Goal: Task Accomplishment & Management: Complete application form

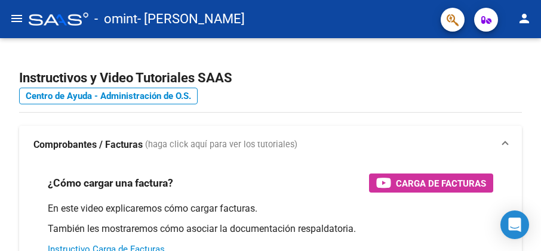
click at [11, 19] on mat-icon "menu" at bounding box center [17, 18] width 14 height 14
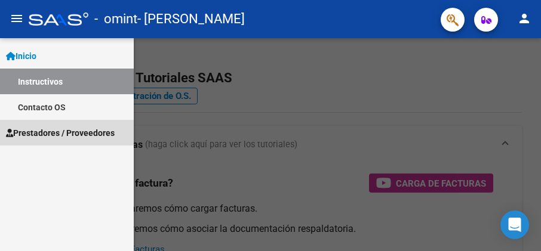
click at [66, 127] on span "Prestadores / Proveedores" at bounding box center [60, 133] width 109 height 13
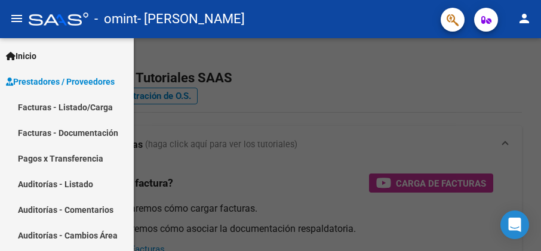
click at [70, 111] on link "Facturas - Listado/Carga" at bounding box center [67, 107] width 134 height 26
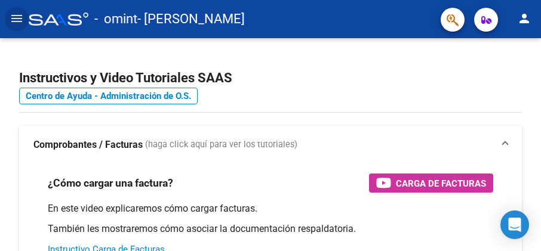
click at [19, 23] on mat-icon "menu" at bounding box center [17, 18] width 14 height 14
click at [19, 16] on mat-icon "menu" at bounding box center [17, 18] width 14 height 14
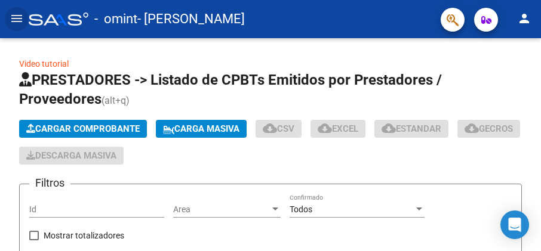
click at [16, 27] on button "menu" at bounding box center [17, 19] width 24 height 24
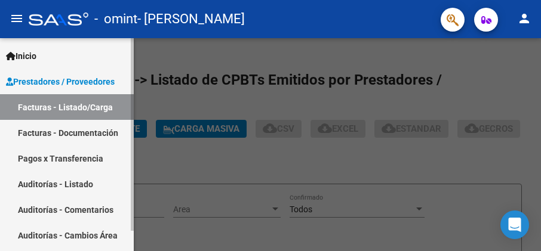
click at [75, 136] on link "Facturas - Documentación" at bounding box center [67, 133] width 134 height 26
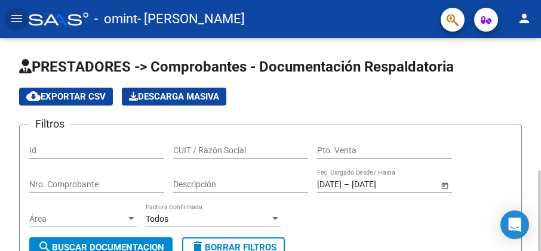
click at [327, 186] on input "[DATE]" at bounding box center [329, 185] width 24 height 10
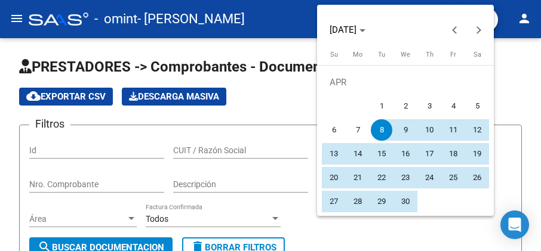
click at [383, 105] on span "1" at bounding box center [381, 106] width 21 height 21
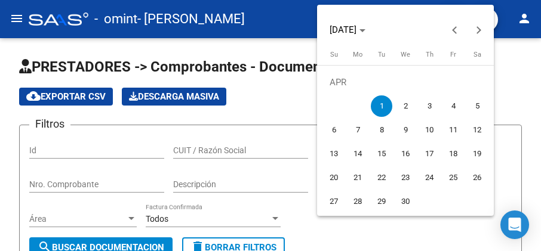
type input "[DATE]"
click at [404, 236] on div at bounding box center [270, 125] width 541 height 251
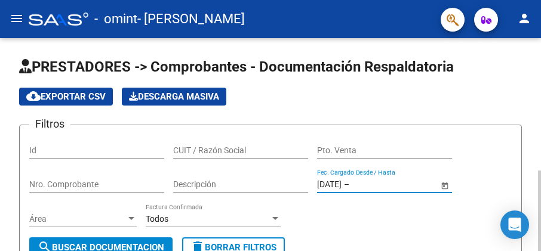
click at [445, 184] on span "Open calendar" at bounding box center [444, 185] width 29 height 29
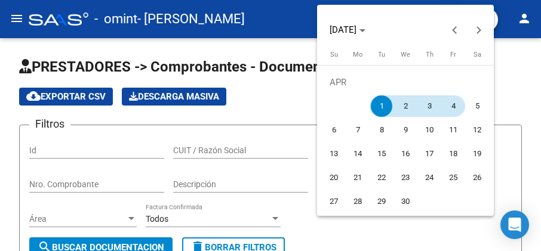
click at [445, 109] on span "4" at bounding box center [452, 106] width 21 height 21
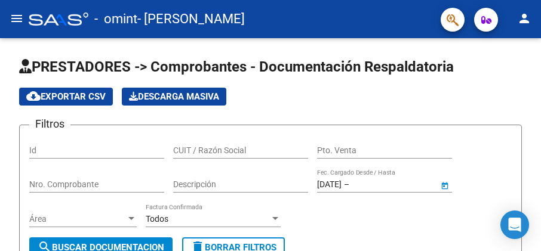
type input "[DATE]"
click at [144, 241] on button "search Buscar Documentacion" at bounding box center [100, 248] width 143 height 20
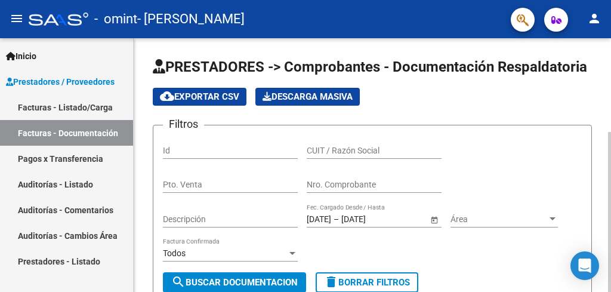
drag, startPoint x: 606, startPoint y: 88, endPoint x: 605, endPoint y: 100, distance: 12.6
click at [540, 100] on div "PRESTADORES -> Comprobantes - Documentación Respaldatoria cloud_download Export…" at bounding box center [373, 239] width 478 height 402
drag, startPoint x: 607, startPoint y: 143, endPoint x: 601, endPoint y: 155, distance: 13.9
click at [540, 155] on div "PRESTADORES -> Comprobantes - Documentación Respaldatoria cloud_download Export…" at bounding box center [373, 239] width 478 height 402
drag, startPoint x: 602, startPoint y: 161, endPoint x: 603, endPoint y: 181, distance: 19.7
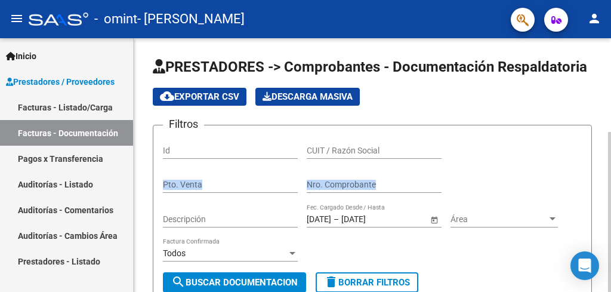
click at [540, 181] on div "PRESTADORES -> Comprobantes - Documentación Respaldatoria cloud_download Export…" at bounding box center [373, 239] width 478 height 402
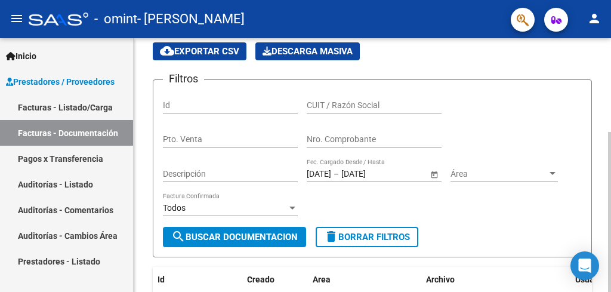
click at [540, 196] on div "PRESTADORES -> Comprobantes - Documentación Respaldatoria cloud_download Export…" at bounding box center [374, 194] width 481 height 402
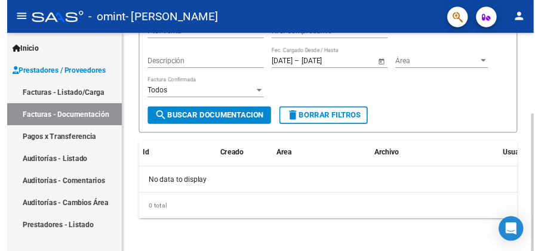
scroll to position [57, 0]
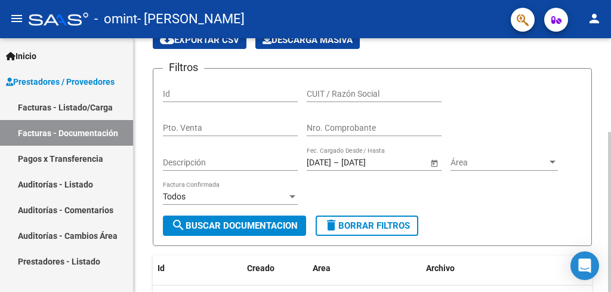
click at [540, 203] on div at bounding box center [609, 212] width 3 height 160
click at [51, 106] on link "Facturas - Listado/Carga" at bounding box center [66, 107] width 133 height 26
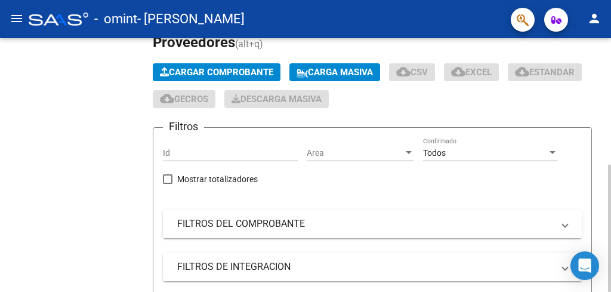
click at [297, 72] on span "Carga Masiva" at bounding box center [335, 72] width 76 height 11
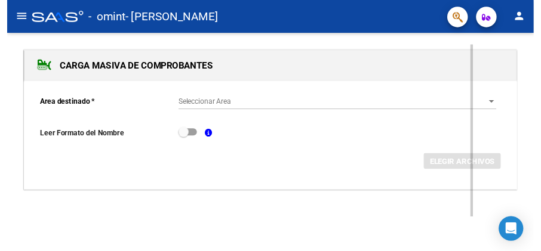
scroll to position [12, 0]
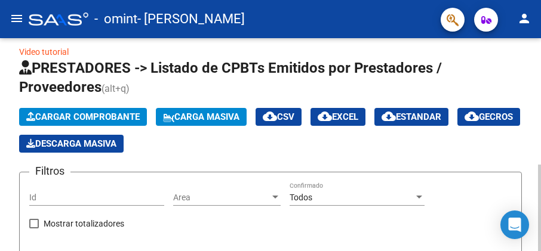
click at [76, 112] on span "Cargar Comprobante" at bounding box center [82, 117] width 113 height 11
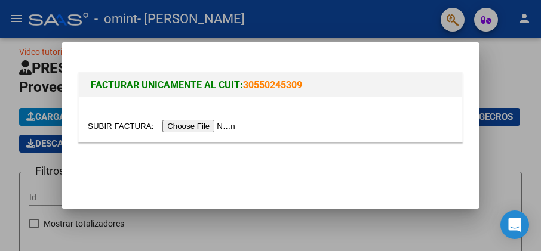
scroll to position [57, 0]
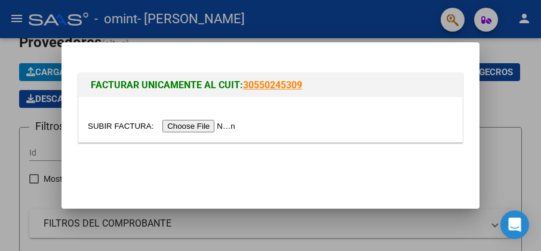
click at [200, 126] on input "file" at bounding box center [163, 126] width 151 height 13
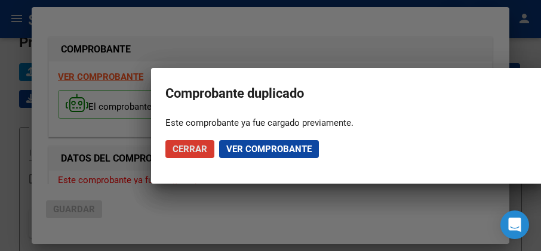
click at [284, 150] on span "Ver comprobante" at bounding box center [268, 149] width 85 height 11
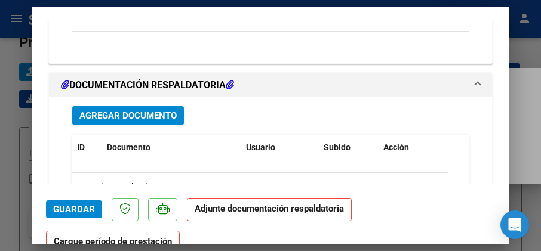
scroll to position [1269, 0]
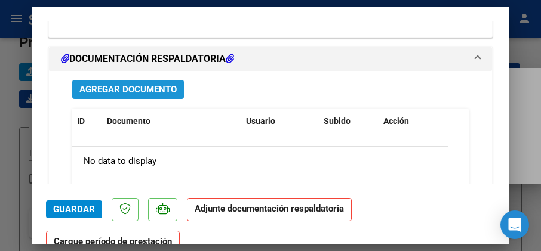
click at [163, 85] on span "Agregar Documento" at bounding box center [127, 90] width 97 height 11
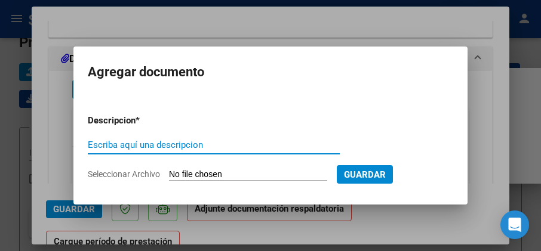
click at [186, 143] on input "Escriba aquí una descripcion" at bounding box center [214, 145] width 252 height 11
type input "PLANILLA DE ASISTENCIA"
click at [268, 174] on input "Seleccionar Archivo" at bounding box center [248, 175] width 158 height 11
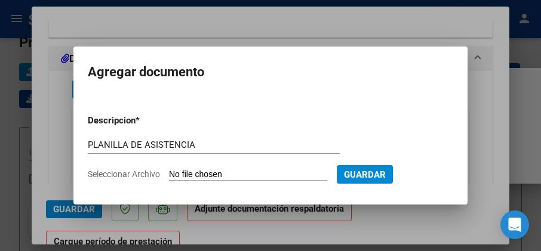
type input "C:\fakepath\PLANILLA DE ASISTENCIA [PERSON_NAME] SEPTIEMBRE 2025.pdf"
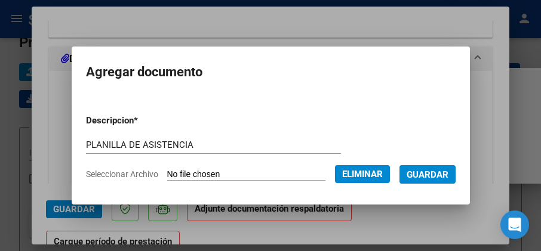
click at [427, 176] on span "Guardar" at bounding box center [428, 175] width 42 height 11
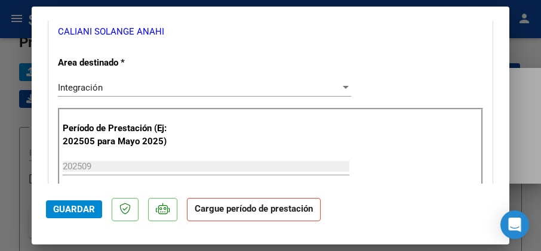
scroll to position [251, 0]
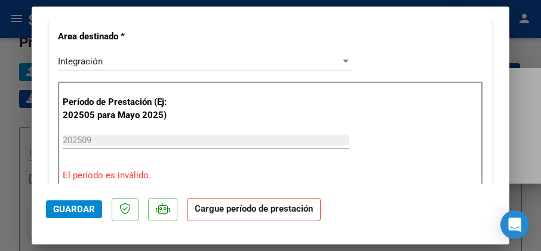
click at [159, 135] on input "202509" at bounding box center [206, 140] width 287 height 11
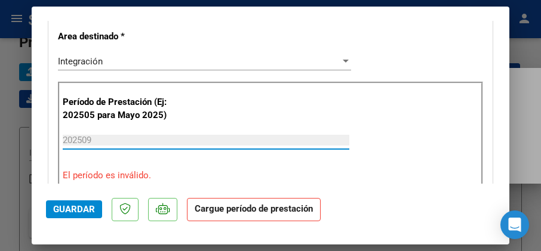
click at [116, 155] on div "202509 Ingrese el Período de Prestación como indica el ejemplo" at bounding box center [206, 145] width 287 height 29
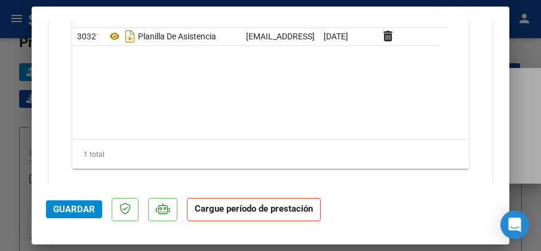
scroll to position [1414, 0]
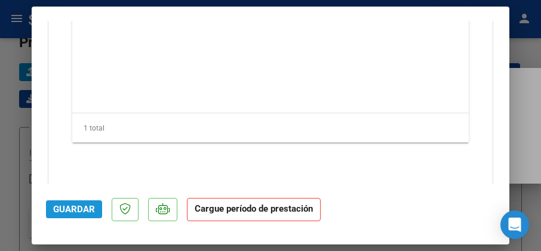
click at [88, 207] on span "Guardar" at bounding box center [74, 209] width 42 height 11
click at [80, 209] on span "Guardar" at bounding box center [74, 209] width 42 height 11
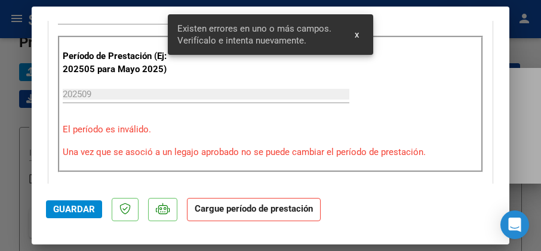
scroll to position [277, 0]
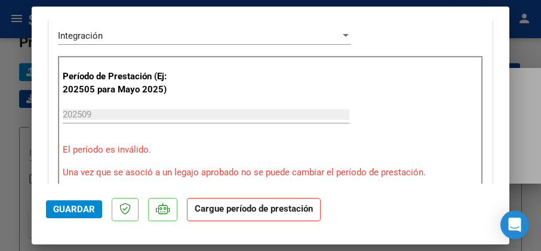
click at [132, 115] on input "202509" at bounding box center [206, 114] width 287 height 11
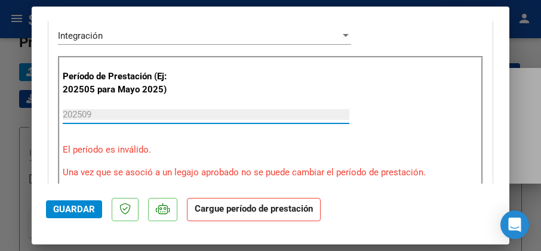
click at [132, 114] on input "202509" at bounding box center [206, 114] width 287 height 11
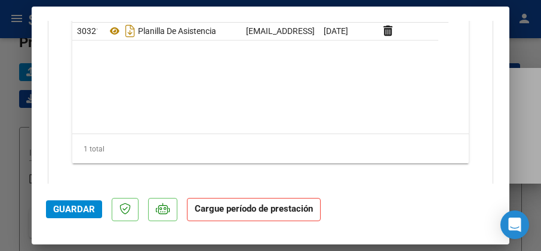
scroll to position [1414, 0]
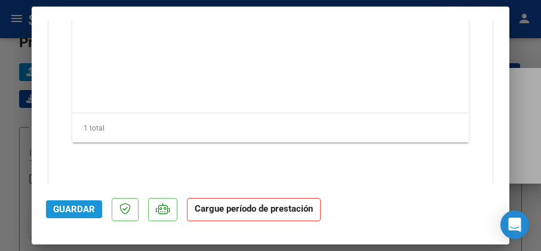
click at [83, 210] on span "Guardar" at bounding box center [74, 209] width 42 height 11
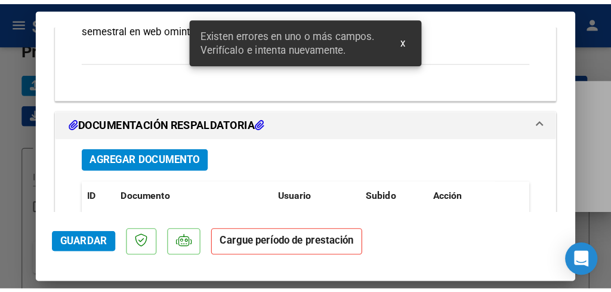
scroll to position [277, 0]
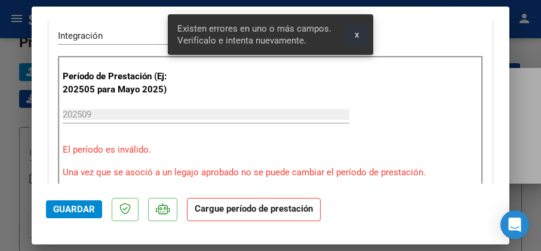
click at [355, 32] on span "x" at bounding box center [357, 34] width 4 height 11
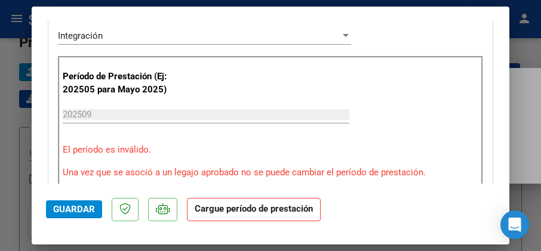
click at [528, 37] on div at bounding box center [270, 125] width 541 height 251
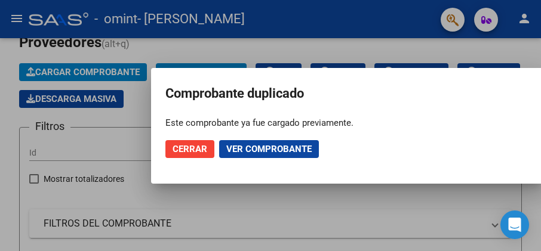
click at [193, 146] on span "Cerrar" at bounding box center [190, 149] width 35 height 11
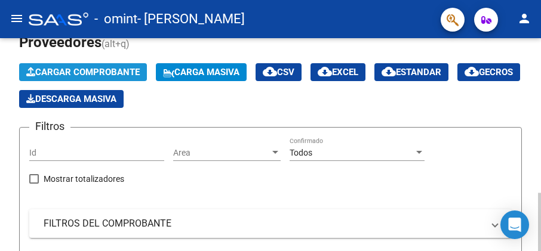
click at [132, 72] on span "Cargar Comprobante" at bounding box center [82, 72] width 113 height 11
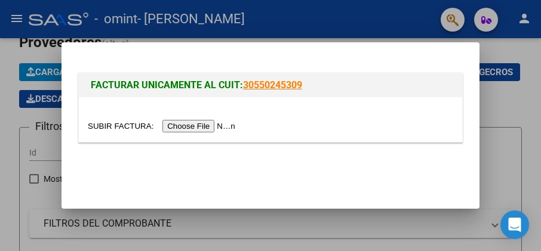
click at [226, 125] on input "file" at bounding box center [163, 126] width 151 height 13
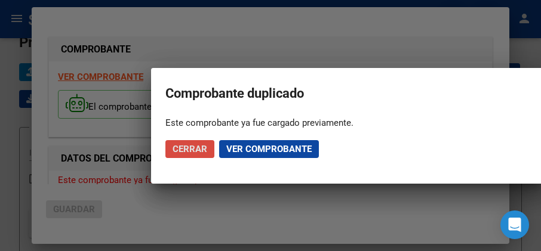
click at [176, 153] on span "Cerrar" at bounding box center [190, 149] width 35 height 11
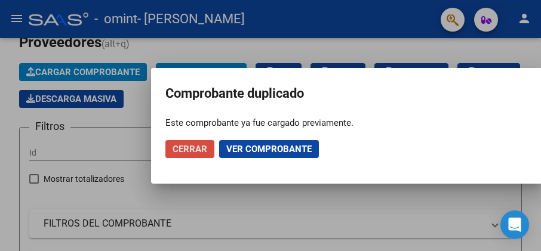
click at [179, 152] on span "Cerrar" at bounding box center [190, 149] width 35 height 11
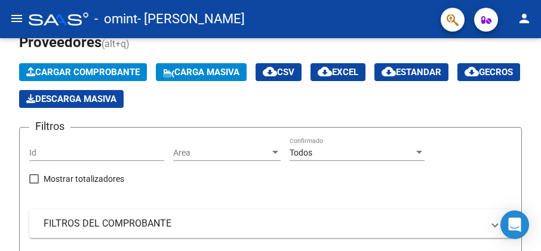
drag, startPoint x: 389, startPoint y: 11, endPoint x: 374, endPoint y: 7, distance: 15.7
click at [368, 17] on div "- omint - [PERSON_NAME]" at bounding box center [230, 19] width 402 height 26
click at [19, 16] on mat-icon "menu" at bounding box center [17, 18] width 14 height 14
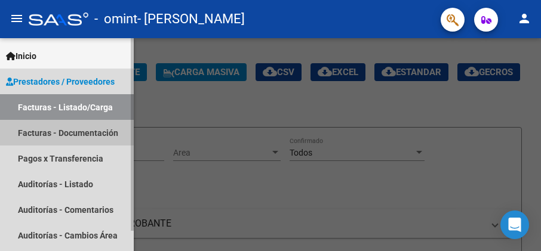
click at [51, 133] on link "Facturas - Documentación" at bounding box center [67, 133] width 134 height 26
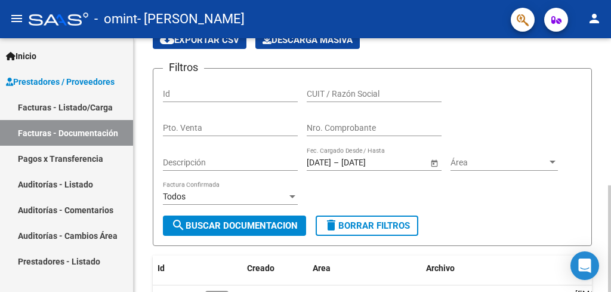
drag, startPoint x: 607, startPoint y: 74, endPoint x: 607, endPoint y: 87, distance: 13.1
click at [540, 87] on div "PRESTADORES -> Comprobantes - Documentación Respaldatoria cloud_download Export…" at bounding box center [373, 288] width 478 height 615
drag, startPoint x: 598, startPoint y: 85, endPoint x: 598, endPoint y: 96, distance: 10.7
click at [540, 96] on div "PRESTADORES -> Comprobantes - Documentación Respaldatoria cloud_download Export…" at bounding box center [373, 288] width 478 height 615
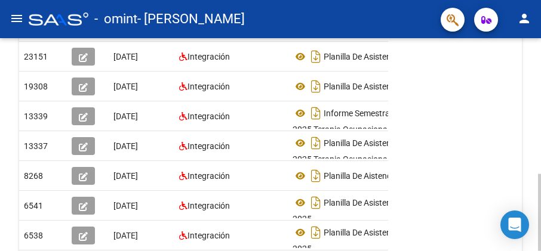
scroll to position [319, 0]
